Goal: Find specific page/section: Find specific page/section

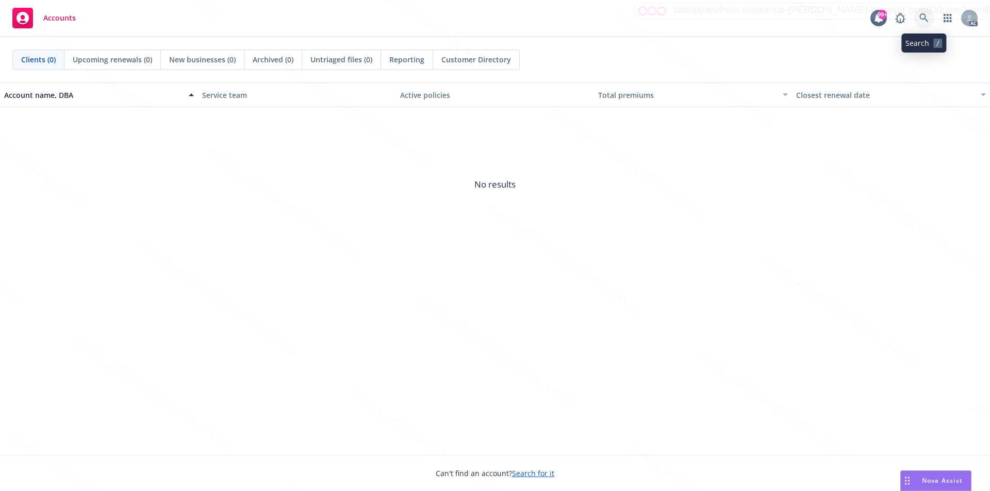
click at [921, 19] on icon at bounding box center [923, 17] width 9 height 9
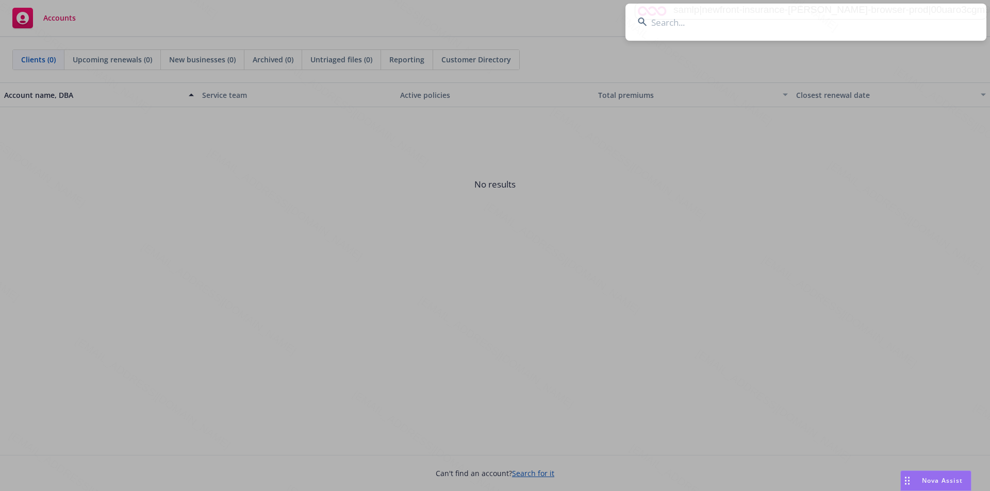
click at [718, 22] on input at bounding box center [805, 22] width 361 height 37
type input "King Family"
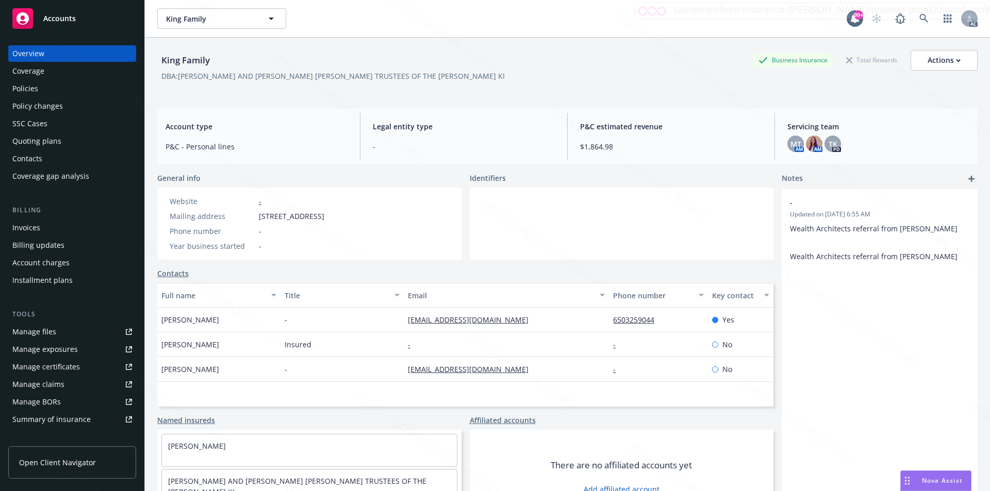
click at [43, 89] on div "Policies" at bounding box center [72, 88] width 120 height 17
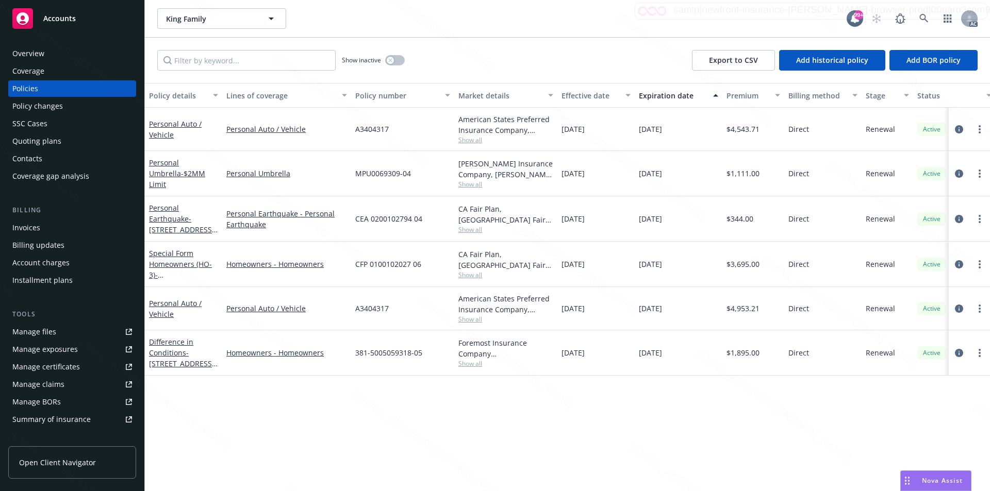
click at [655, 418] on div "Policy details Lines of coverage Policy number Market details Effective date Ex…" at bounding box center [567, 287] width 845 height 408
